Goal: Contribute content: Contribute content

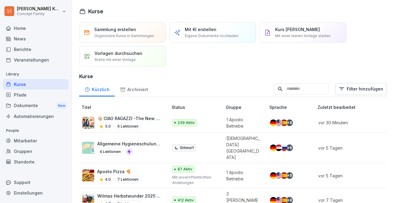
click at [146, 127] on div "5.0 6 Lektionen" at bounding box center [129, 126] width 65 height 7
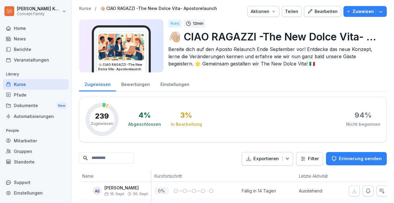
click at [138, 86] on div "Bewertungen" at bounding box center [135, 83] width 39 height 15
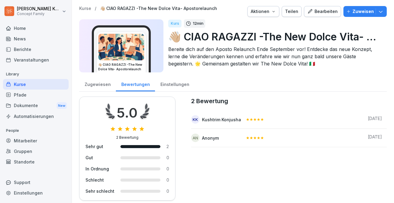
click at [167, 80] on div "Einstellungen" at bounding box center [174, 83] width 39 height 15
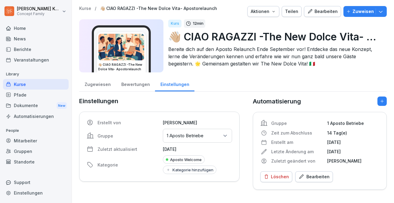
click at [90, 84] on div "Zugewiesen" at bounding box center [97, 83] width 37 height 15
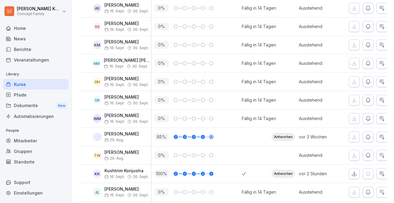
scroll to position [246, 0]
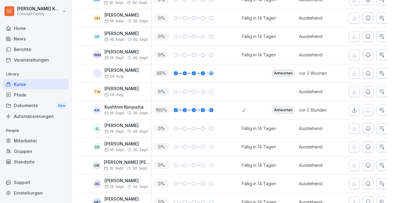
click at [289, 107] on div "Antworten" at bounding box center [283, 109] width 23 height 7
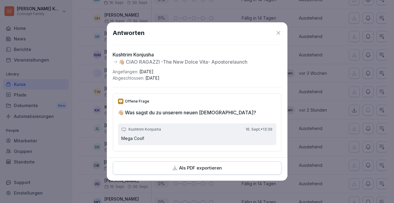
click at [279, 30] on icon at bounding box center [279, 33] width 6 height 6
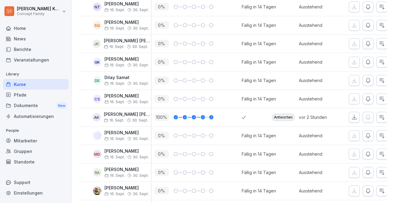
scroll to position [945, 0]
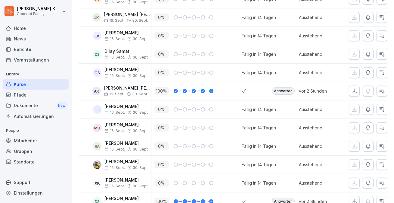
click at [286, 89] on div "Antworten" at bounding box center [283, 90] width 23 height 7
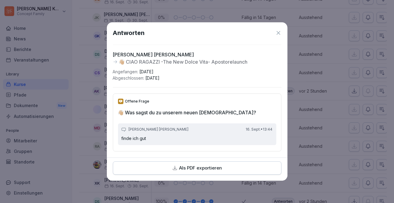
click at [278, 31] on icon at bounding box center [279, 33] width 6 height 6
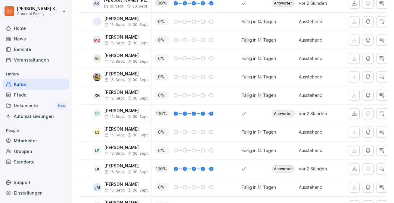
scroll to position [1036, 0]
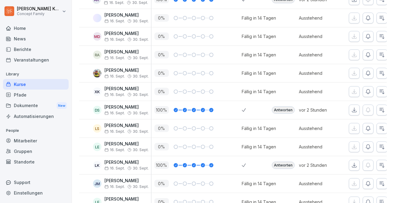
click at [284, 110] on div "Antworten" at bounding box center [283, 109] width 23 height 7
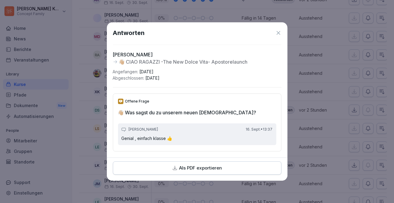
click at [278, 32] on icon at bounding box center [279, 33] width 4 height 4
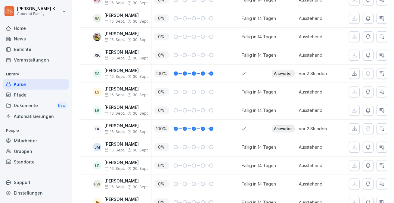
scroll to position [1083, 0]
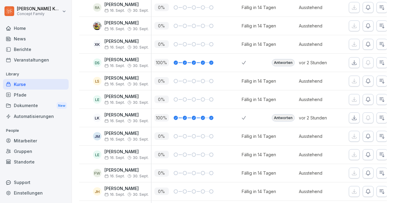
click at [284, 114] on div "Antworten" at bounding box center [283, 117] width 23 height 7
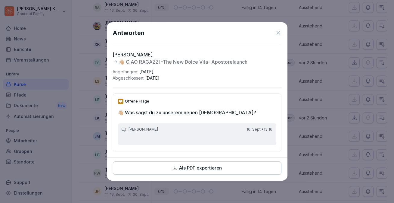
click at [277, 33] on icon at bounding box center [279, 33] width 6 height 6
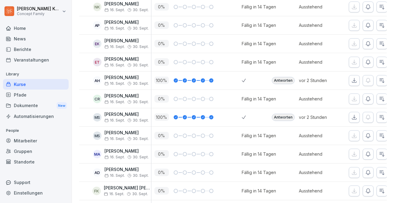
scroll to position [1434, 0]
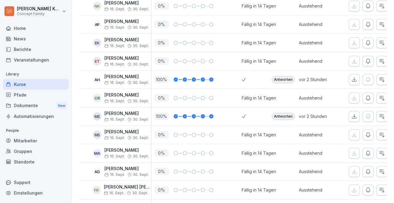
click at [287, 77] on div "Antworten" at bounding box center [283, 79] width 23 height 7
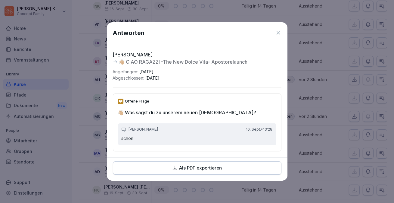
click at [278, 31] on icon at bounding box center [279, 33] width 6 height 6
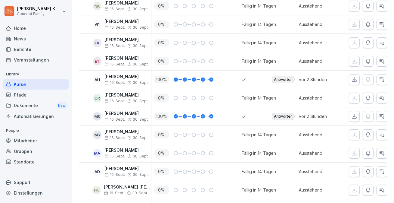
click at [288, 114] on div "Antworten" at bounding box center [283, 116] width 23 height 7
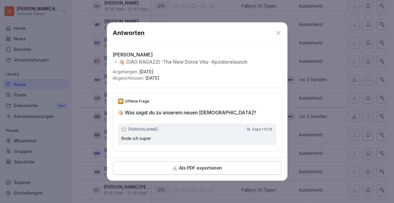
click at [281, 35] on icon at bounding box center [279, 33] width 6 height 6
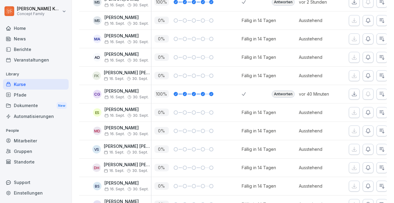
scroll to position [1550, 0]
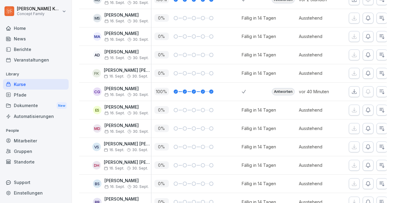
click at [292, 88] on div "Antworten" at bounding box center [283, 91] width 23 height 7
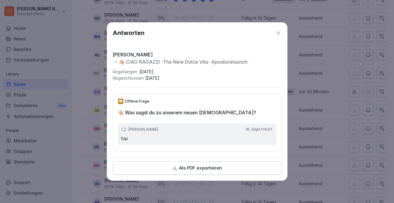
click at [280, 33] on icon at bounding box center [279, 33] width 6 height 6
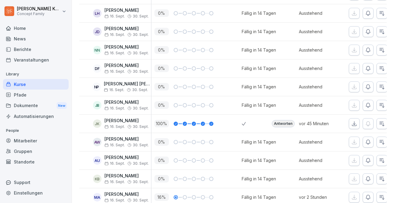
scroll to position [3028, 0]
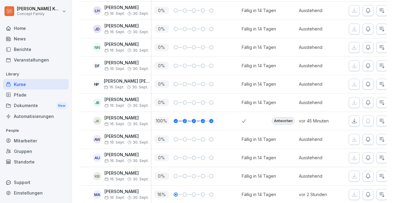
click at [282, 117] on div "Antworten" at bounding box center [283, 120] width 23 height 7
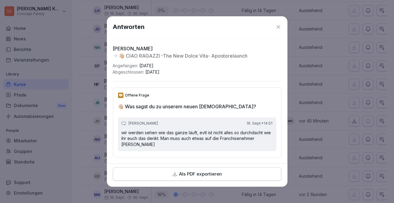
click at [277, 26] on icon at bounding box center [279, 27] width 6 height 6
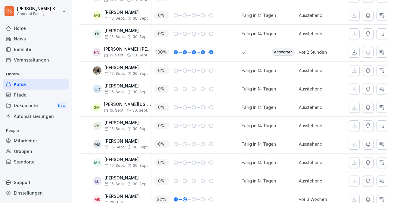
scroll to position [3777, 0]
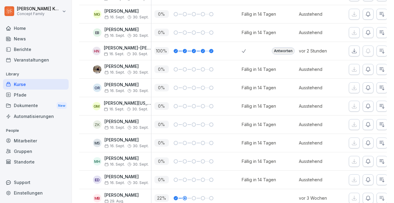
click at [283, 48] on div "Antworten" at bounding box center [283, 50] width 23 height 7
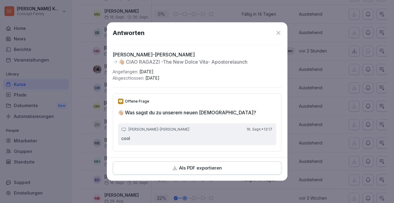
click at [279, 31] on icon at bounding box center [279, 33] width 6 height 6
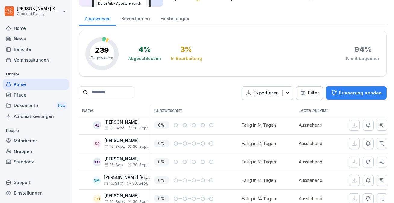
scroll to position [0, 0]
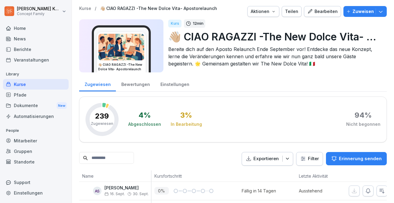
click at [131, 86] on div "Bewertungen" at bounding box center [135, 83] width 39 height 15
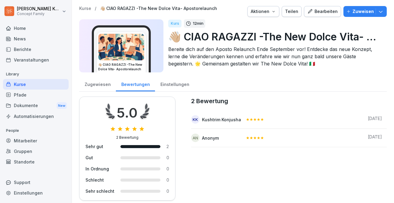
click at [99, 82] on div "Zugewiesen" at bounding box center [97, 83] width 37 height 15
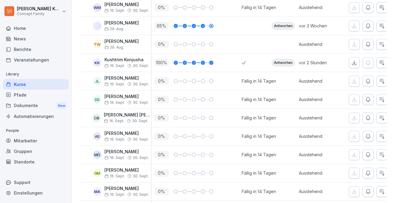
scroll to position [295, 0]
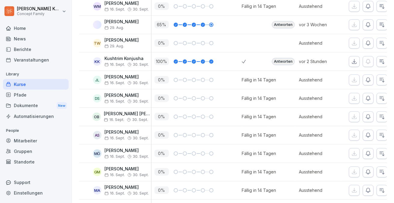
click at [283, 23] on div "Antworten" at bounding box center [283, 24] width 23 height 7
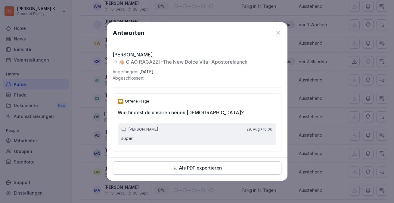
click at [277, 33] on icon at bounding box center [279, 33] width 6 height 6
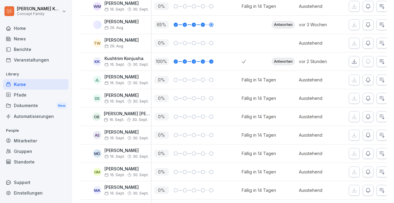
click at [21, 86] on div "Kurse" at bounding box center [36, 84] width 66 height 11
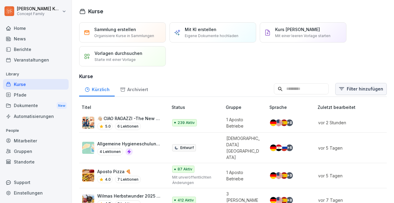
click at [375, 91] on html "Jana Komarov Concept Family Home News Berichte Veranstaltungen Library Kurse Pf…" at bounding box center [197, 101] width 394 height 203
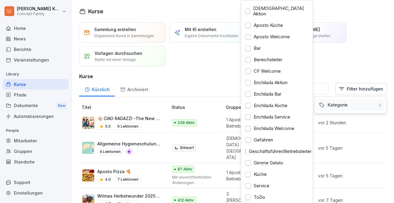
click at [353, 102] on div "Kategorie" at bounding box center [351, 104] width 68 height 11
click at [278, 31] on div "Aposto Welcome" at bounding box center [277, 36] width 68 height 11
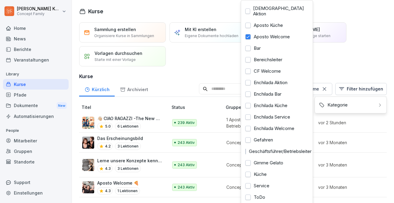
click at [198, 52] on html "Jana Komarov Concept Family Home News Berichte Veranstaltungen Library Kurse Pf…" at bounding box center [197, 101] width 394 height 203
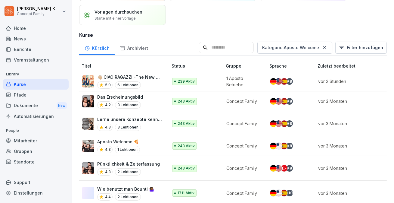
scroll to position [46, 0]
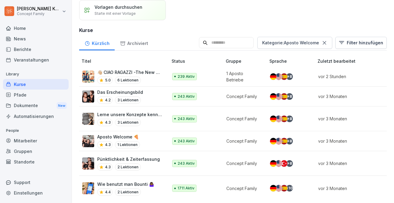
click at [144, 143] on div "Aposto Welcome 🍕 4.3 1 Lektionen" at bounding box center [122, 140] width 80 height 15
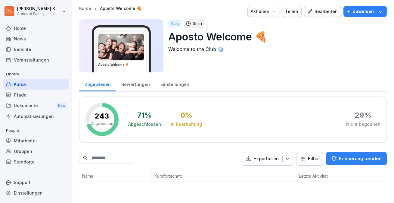
click at [321, 12] on div "Bearbeiten" at bounding box center [322, 11] width 30 height 7
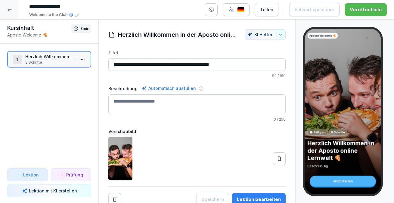
scroll to position [2, 0]
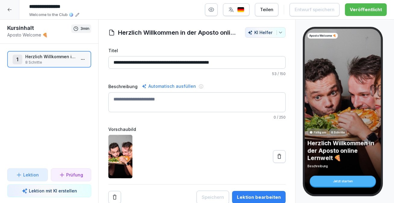
click at [260, 194] on div "Lektion bearbeiten" at bounding box center [259, 197] width 44 height 7
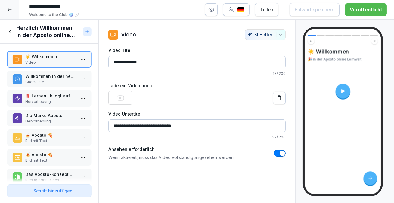
click at [61, 79] on p "Willkommen in der neuen online Lernwelt 🍾" at bounding box center [50, 76] width 50 height 6
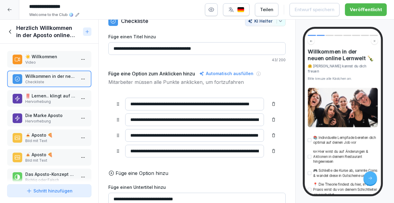
scroll to position [16, 0]
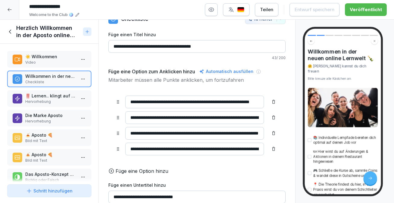
click at [42, 98] on p "‼️ Lernen.. klingt auf den ersten Moment öde" at bounding box center [50, 95] width 50 height 6
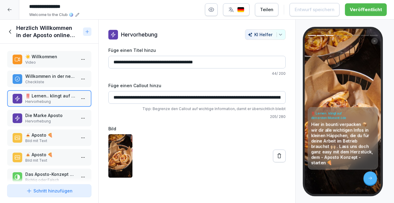
click at [39, 114] on p "Die Marke Aposto" at bounding box center [50, 115] width 50 height 6
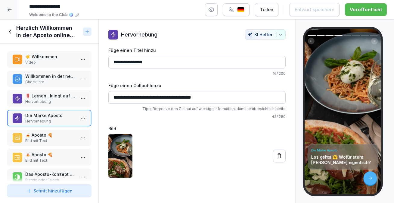
click at [275, 154] on button at bounding box center [279, 155] width 13 height 13
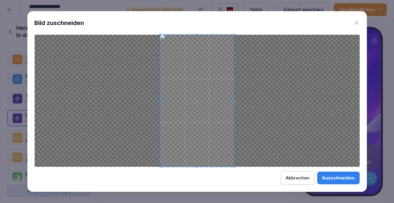
click at [344, 179] on div "Ausschneiden" at bounding box center [338, 177] width 33 height 7
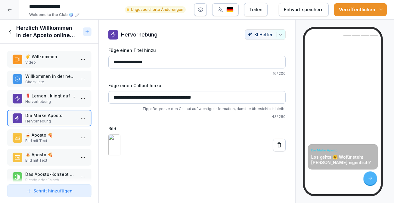
click at [52, 135] on p "🍝 Aposto 🍕" at bounding box center [50, 135] width 50 height 6
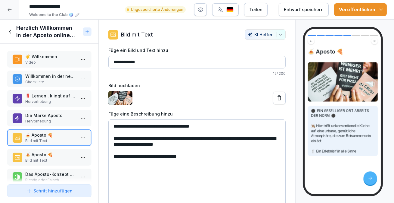
click at [284, 96] on button at bounding box center [279, 98] width 13 height 13
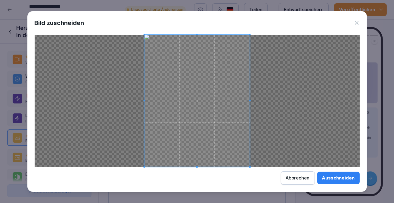
click at [340, 180] on div "Ausschneiden" at bounding box center [338, 177] width 33 height 7
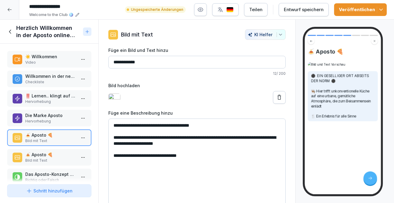
drag, startPoint x: 213, startPoint y: 143, endPoint x: 117, endPoint y: 143, distance: 95.2
click at [117, 143] on textarea "**********" at bounding box center [196, 163] width 177 height 90
drag, startPoint x: 245, startPoint y: 146, endPoint x: 110, endPoint y: 141, distance: 135.9
click at [110, 141] on textarea "**********" at bounding box center [196, 163] width 177 height 90
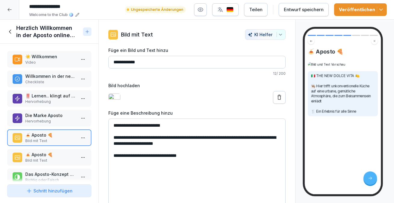
drag, startPoint x: 190, startPoint y: 161, endPoint x: 112, endPoint y: 154, distance: 78.4
click at [112, 154] on textarea "**********" at bounding box center [196, 163] width 177 height 90
paste textarea "**********"
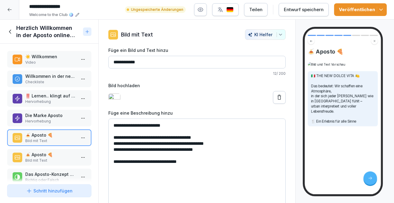
drag, startPoint x: 145, startPoint y: 155, endPoint x: 106, endPoint y: 154, distance: 39.2
click at [106, 154] on div "**********" at bounding box center [197, 119] width 197 height 180
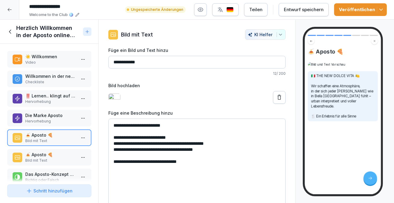
click at [113, 162] on textarea "**********" at bounding box center [196, 163] width 177 height 90
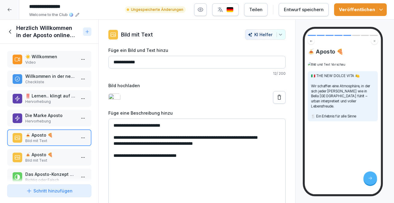
click at [221, 163] on textarea "**********" at bounding box center [196, 163] width 177 height 90
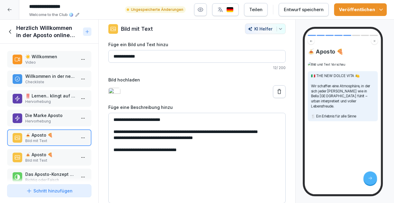
scroll to position [9, 0]
drag, startPoint x: 182, startPoint y: 166, endPoint x: 109, endPoint y: 162, distance: 72.7
click at [109, 162] on textarea "**********" at bounding box center [196, 158] width 177 height 90
paste textarea "**********"
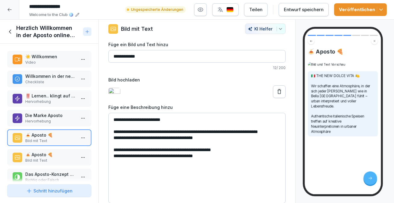
click at [113, 171] on textarea "**********" at bounding box center [196, 158] width 177 height 90
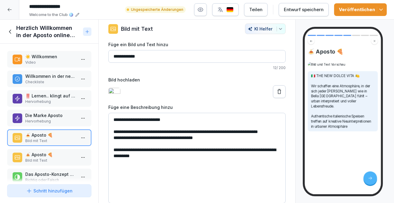
type textarea "**********"
click at [309, 7] on div "Entwurf speichern" at bounding box center [304, 9] width 40 height 7
